Goal: Subscribe to service/newsletter

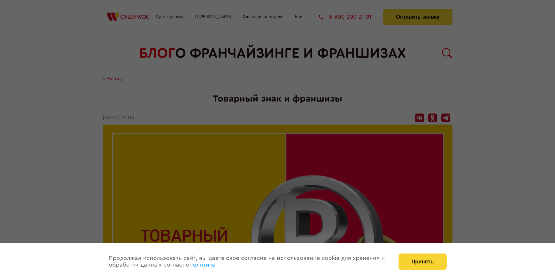
scroll to position [712, 0]
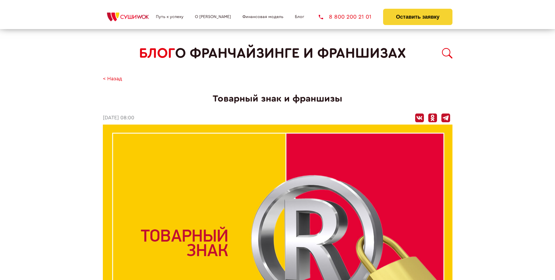
scroll to position [712, 0]
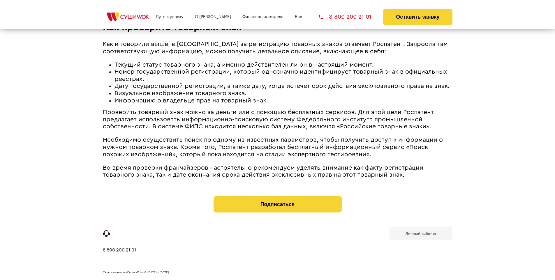
click at [421, 233] on b "Личный кабинет" at bounding box center [421, 234] width 31 height 4
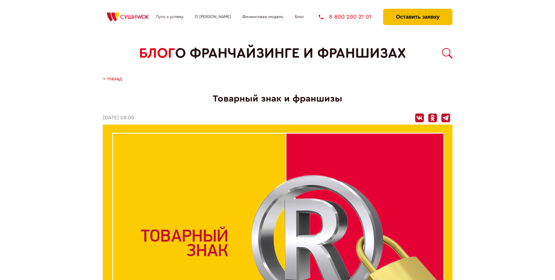
click at [418, 10] on button "Оставить заявку" at bounding box center [417, 17] width 69 height 16
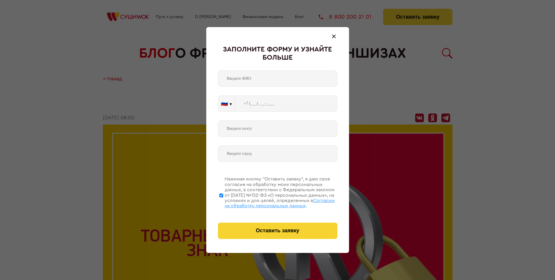
click at [270, 203] on span "Согласии на обработку персональных данных" at bounding box center [280, 204] width 110 height 10
click at [223, 203] on input "Нажимая кнопку “Оставить заявку”, я даю свое согласие на обработку моих персона…" at bounding box center [222, 195] width 4 height 47
checkbox input "false"
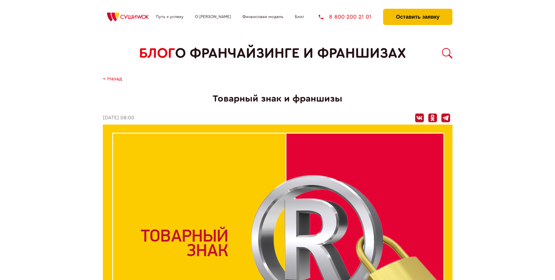
click at [418, 10] on button "Оставить заявку" at bounding box center [417, 17] width 69 height 16
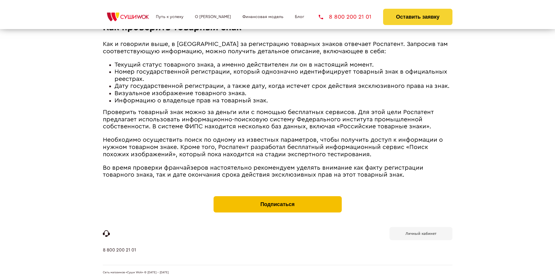
click at [278, 198] on button "Подписаться" at bounding box center [278, 204] width 128 height 16
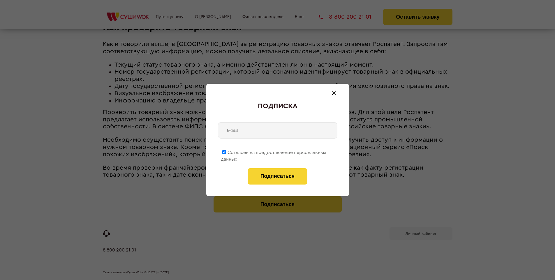
click at [274, 152] on span "Согласен на предоставление персональных данных" at bounding box center [274, 155] width 106 height 11
click at [226, 152] on input "Согласен на предоставление персональных данных" at bounding box center [224, 152] width 4 height 4
checkbox input "false"
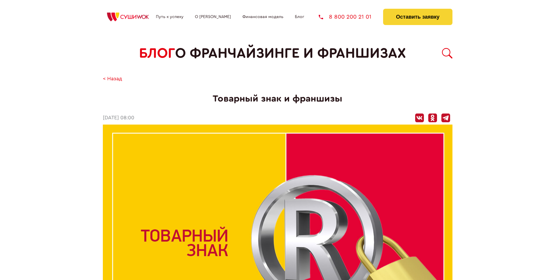
scroll to position [712, 0]
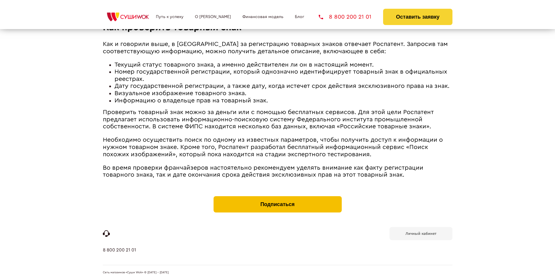
click at [278, 198] on button "Подписаться" at bounding box center [278, 204] width 128 height 16
